Goal: Use online tool/utility: Use online tool/utility

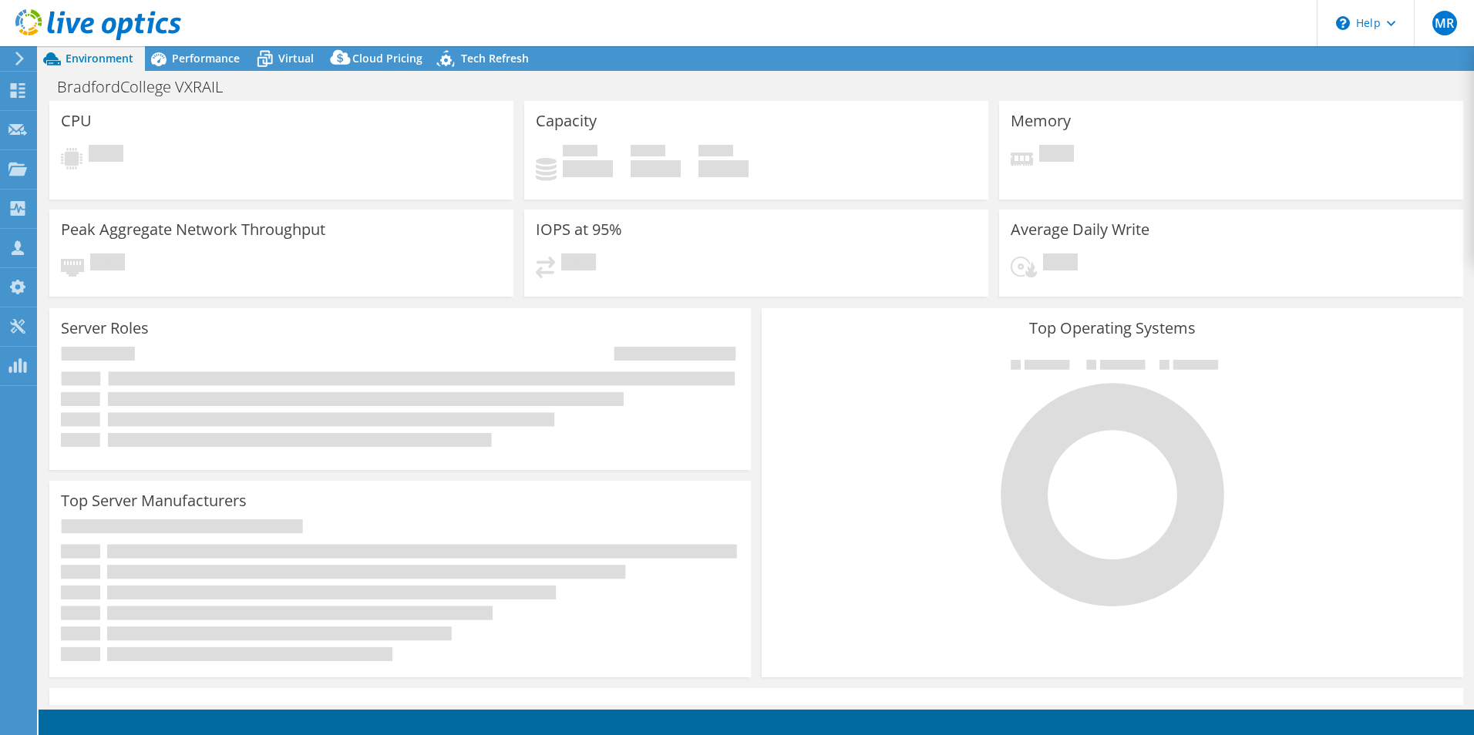
select select "USD"
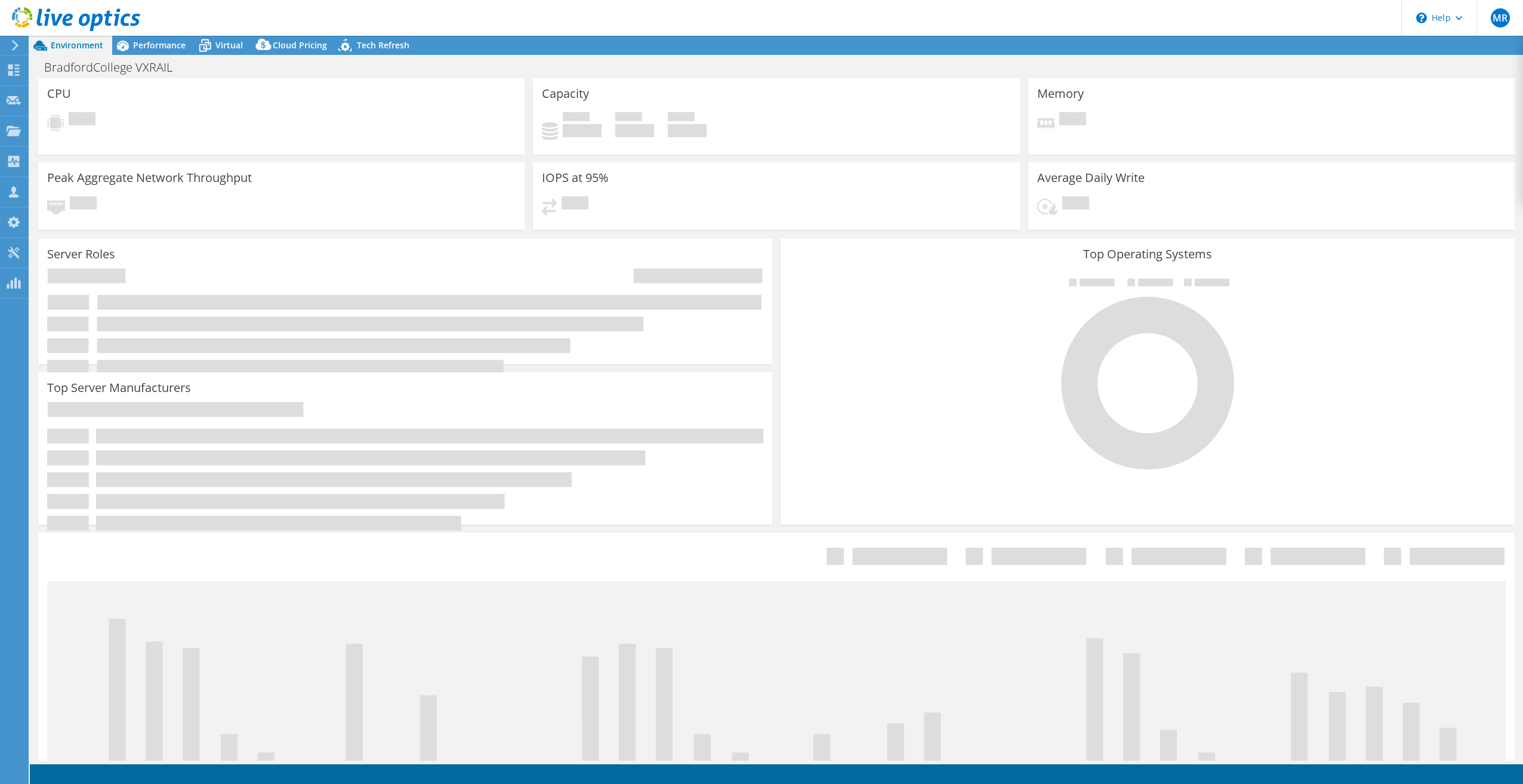
select select "USD"
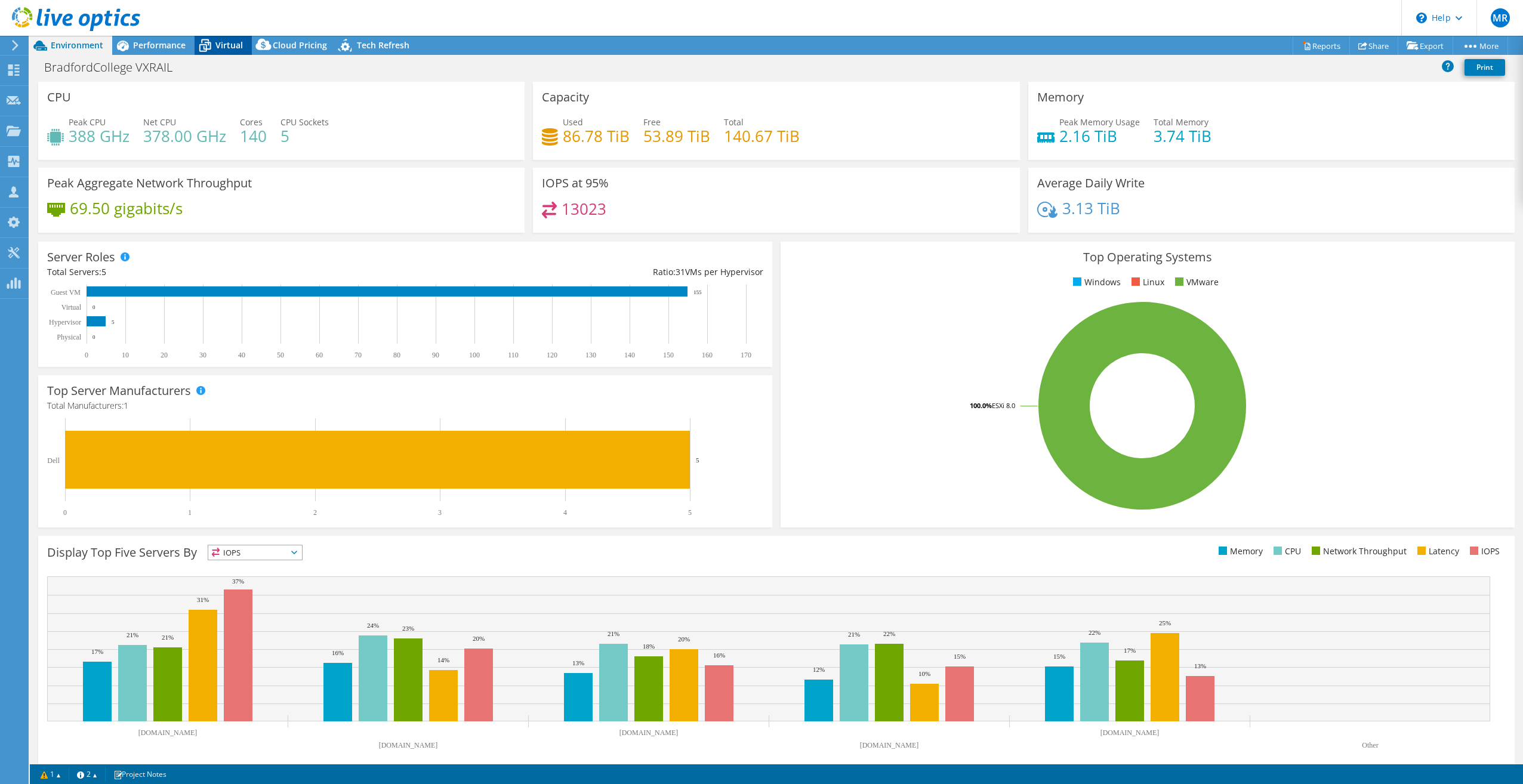
click at [235, 46] on span "Virtual" at bounding box center [228, 45] width 27 height 12
